Goal: Find specific page/section: Find specific page/section

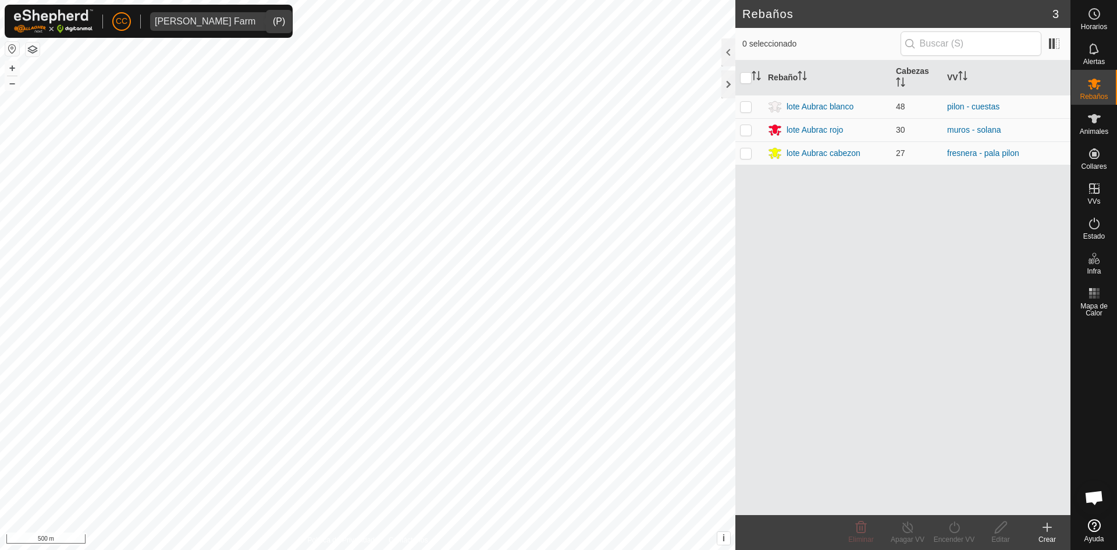
click at [183, 22] on div "[PERSON_NAME] Farm" at bounding box center [205, 21] width 101 height 9
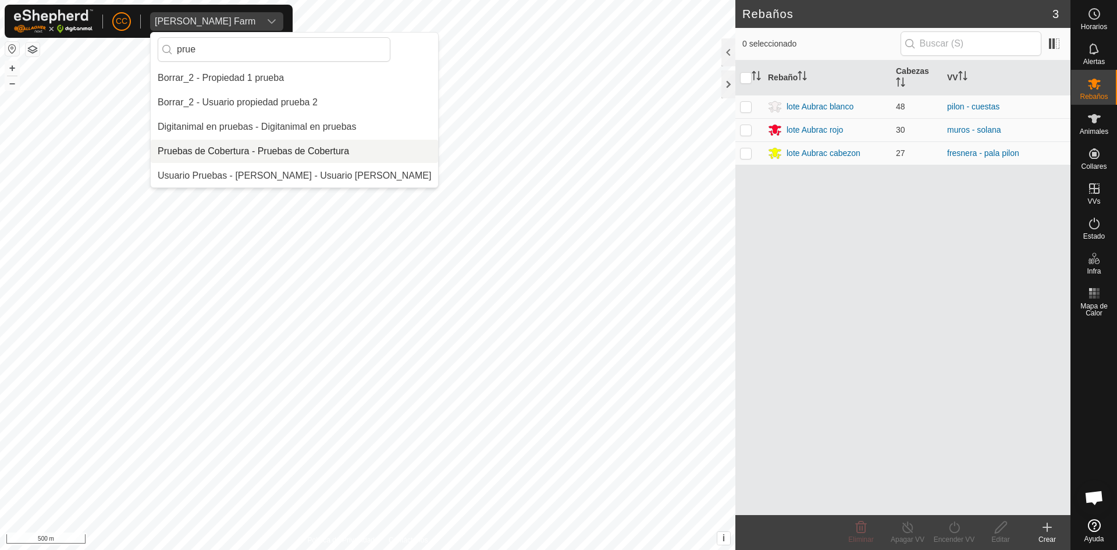
type input "prue"
click at [258, 148] on li "Pruebas de Cobertura - Pruebas de Cobertura" at bounding box center [294, 151] width 287 height 23
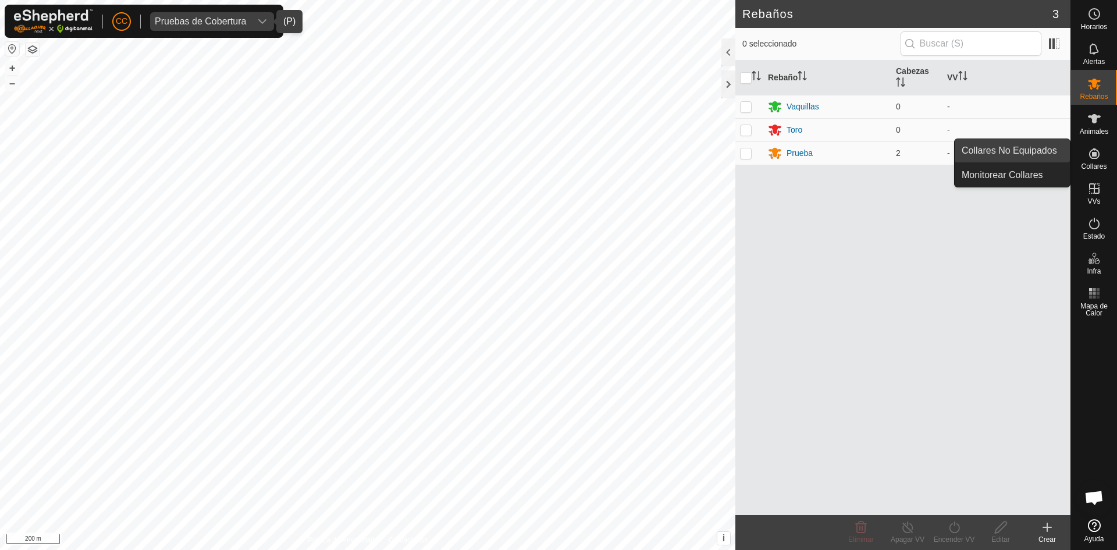
click at [1038, 149] on link "Collares No Equipados" at bounding box center [1012, 150] width 115 height 23
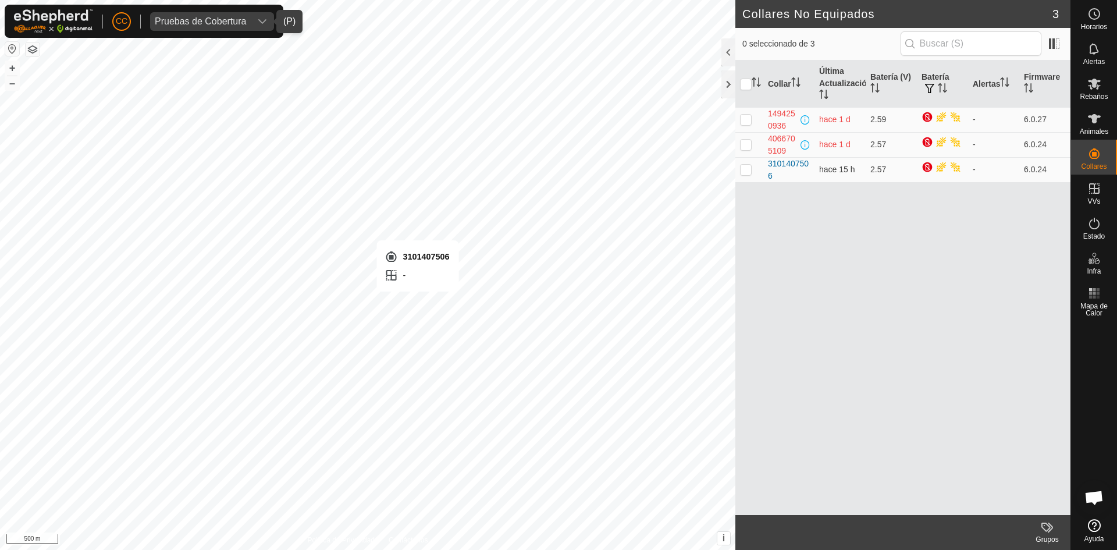
checkbox input "true"
click at [784, 165] on div "3101407506" at bounding box center [789, 170] width 42 height 24
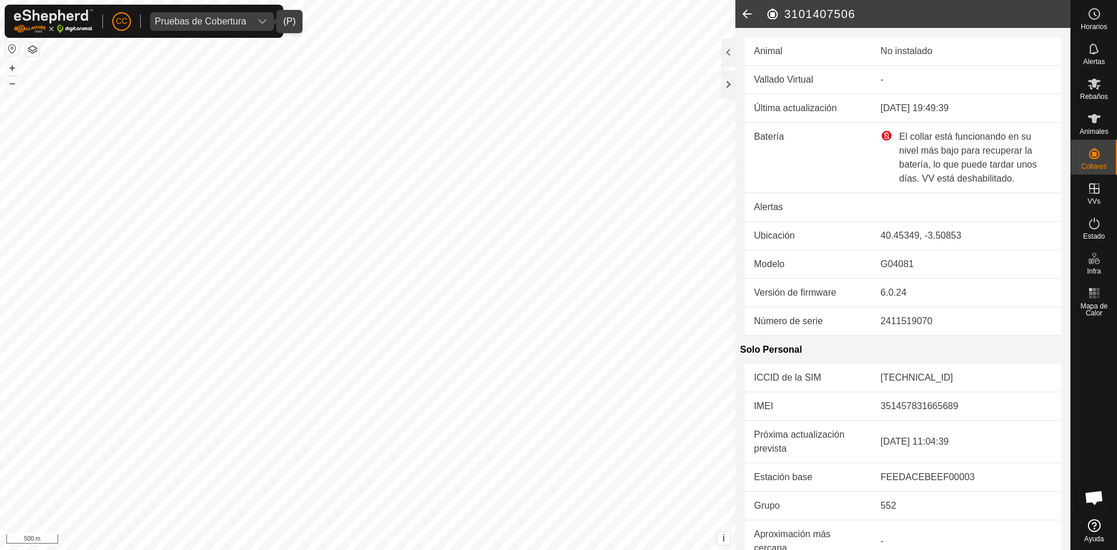
click at [749, 13] on icon at bounding box center [747, 14] width 23 height 28
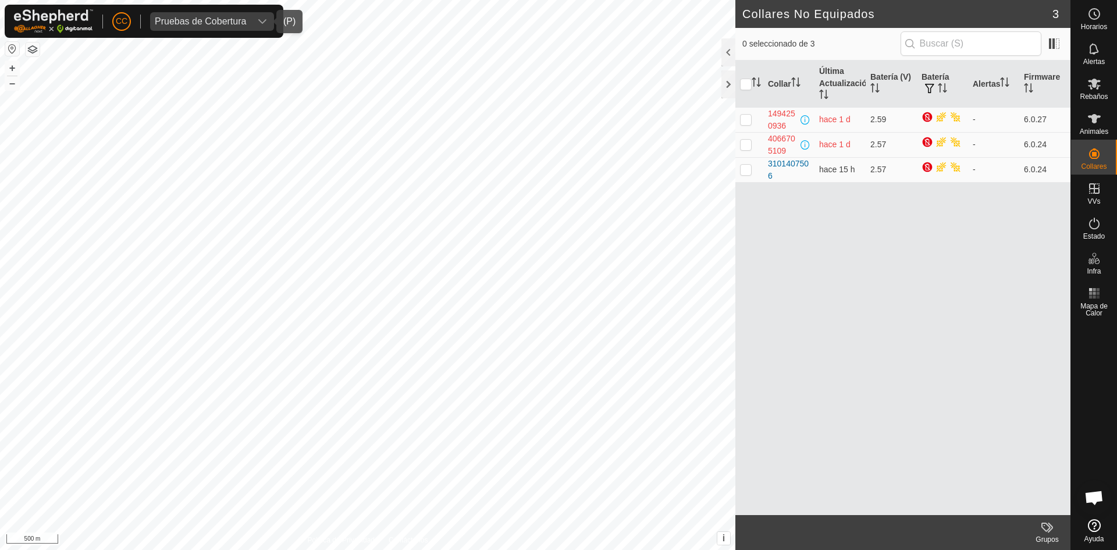
click at [189, 20] on div "Pruebas de Cobertura" at bounding box center [200, 21] width 91 height 9
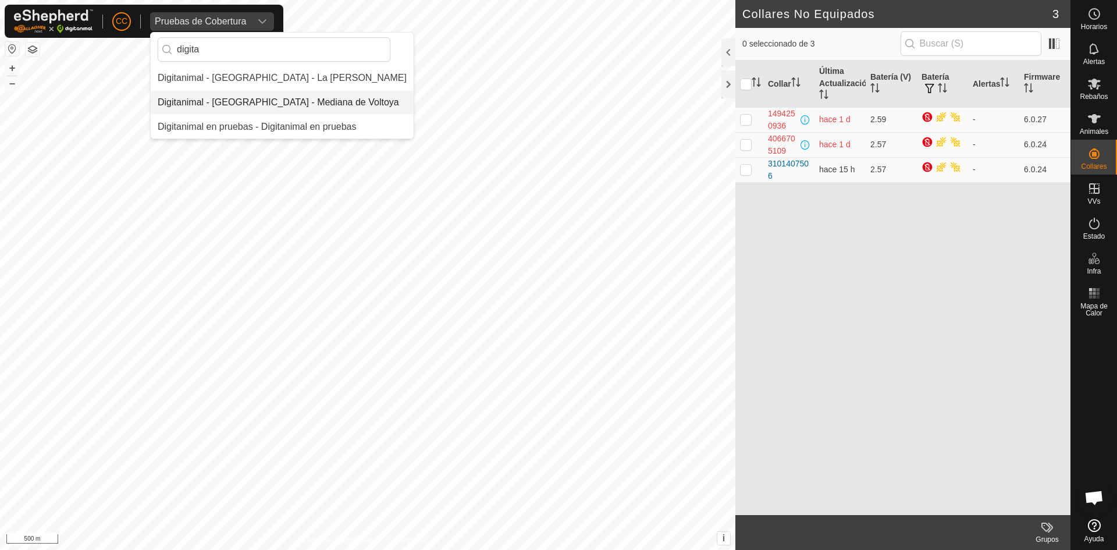
type input "digita"
click at [243, 122] on li "Digitanimal en pruebas - Digitanimal en pruebas" at bounding box center [282, 126] width 263 height 23
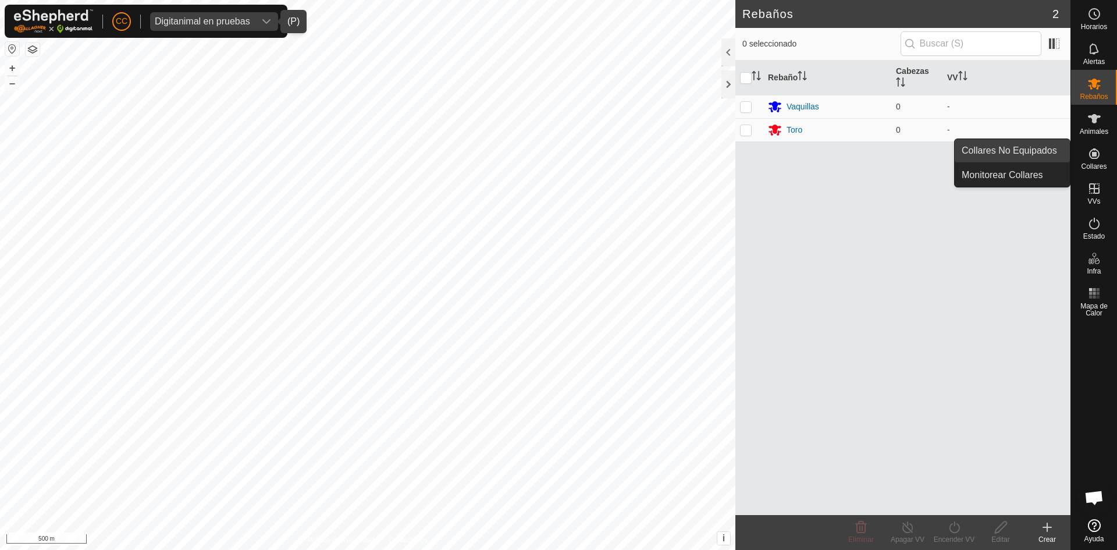
drag, startPoint x: 1067, startPoint y: 154, endPoint x: 1047, endPoint y: 148, distance: 20.6
click at [1047, 148] on link "Collares No Equipados" at bounding box center [1012, 150] width 115 height 23
